Goal: Book appointment/travel/reservation

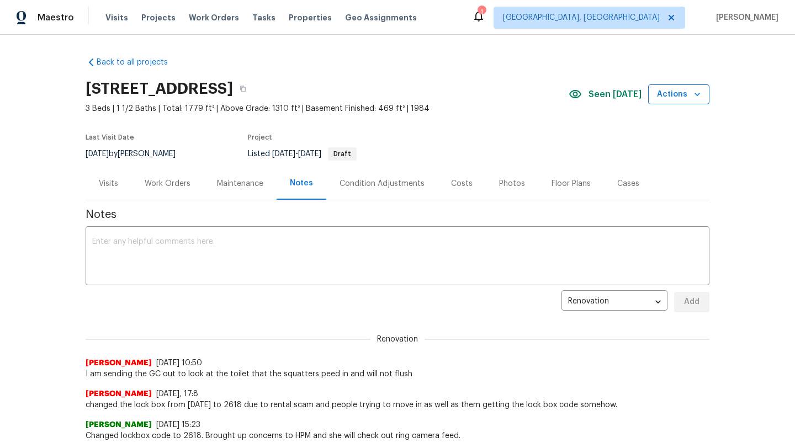
click at [673, 88] on span "Actions" at bounding box center [679, 95] width 44 height 14
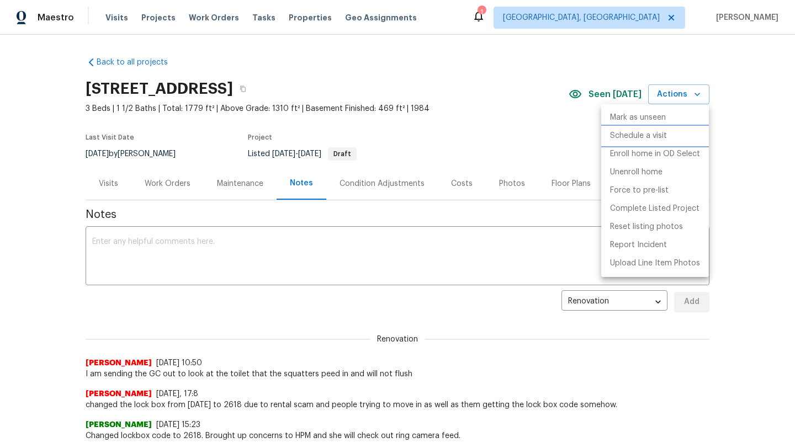
click at [654, 135] on p "Schedule a visit" at bounding box center [638, 136] width 57 height 12
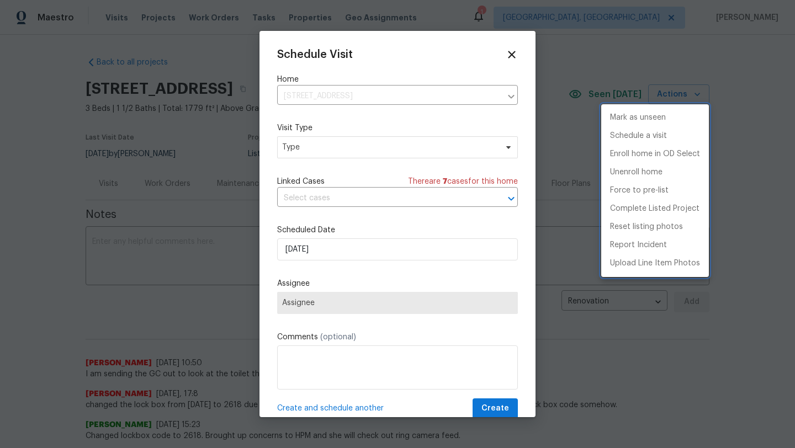
click at [321, 150] on div at bounding box center [397, 224] width 795 height 448
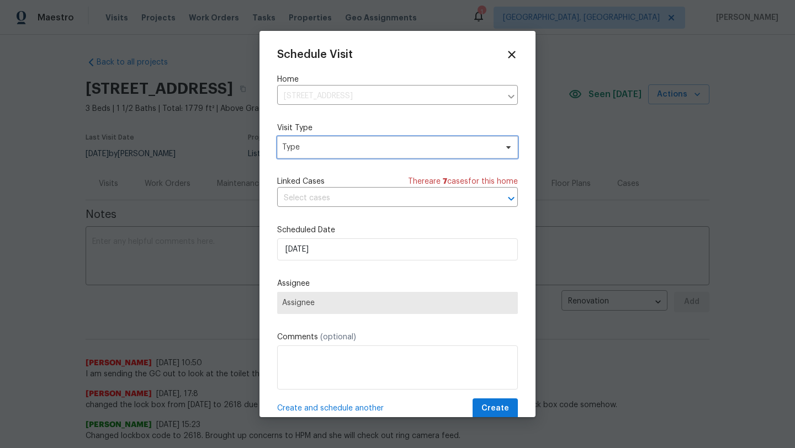
click at [321, 150] on span "Type" at bounding box center [389, 147] width 215 height 11
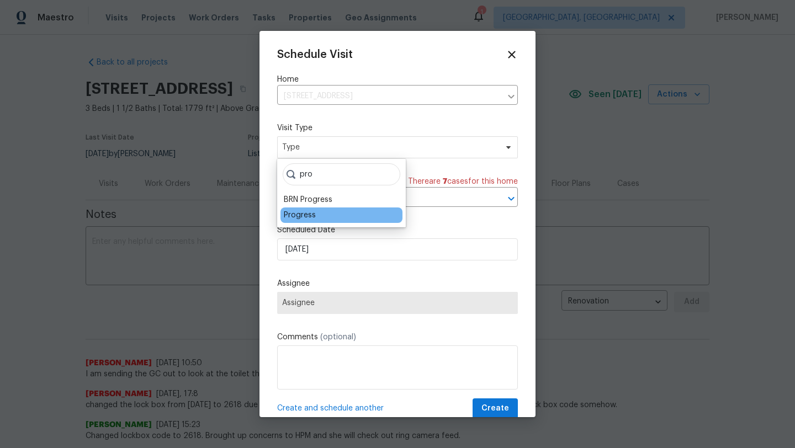
type input "pro"
click at [315, 217] on div "Progress" at bounding box center [341, 215] width 122 height 15
click at [303, 219] on div "Progress" at bounding box center [300, 215] width 32 height 11
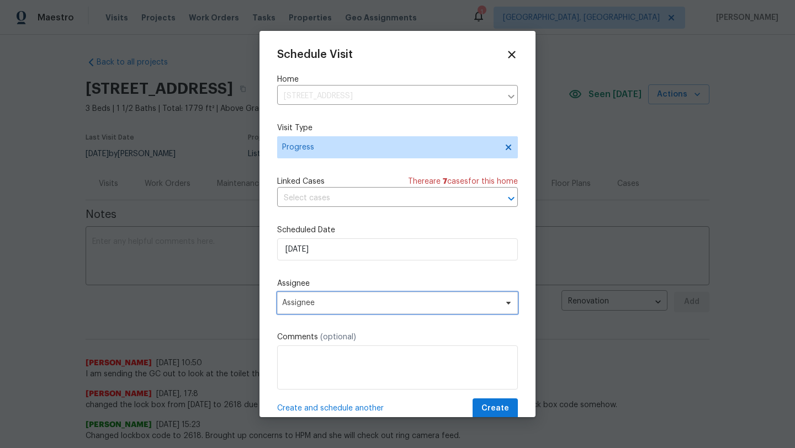
click at [306, 301] on span "Assignee" at bounding box center [390, 303] width 216 height 9
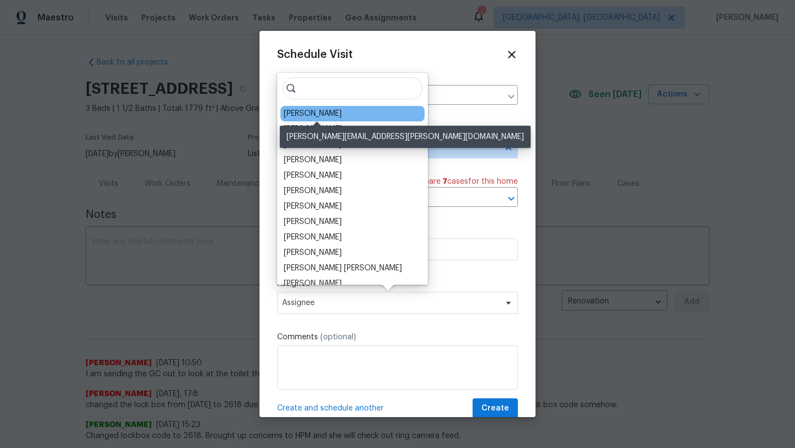
click at [320, 111] on div "[PERSON_NAME]" at bounding box center [313, 113] width 58 height 11
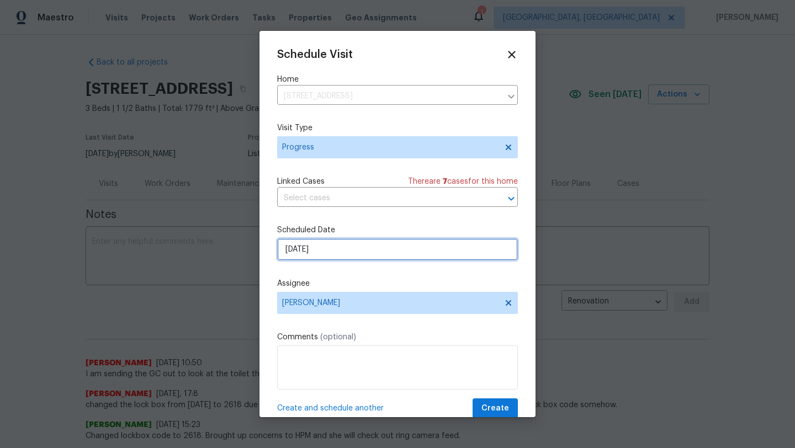
click at [300, 252] on input "[DATE]" at bounding box center [397, 249] width 241 height 22
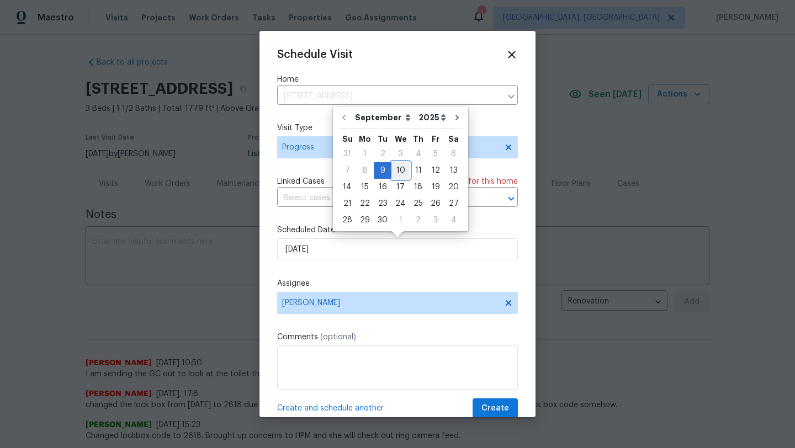
click at [398, 169] on div "10" at bounding box center [400, 170] width 18 height 15
type input "[DATE]"
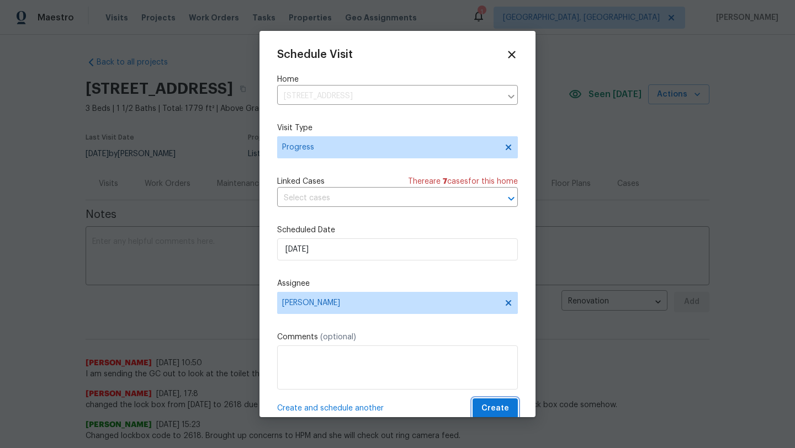
click at [492, 409] on span "Create" at bounding box center [495, 409] width 28 height 14
